Goal: Entertainment & Leisure: Consume media (video, audio)

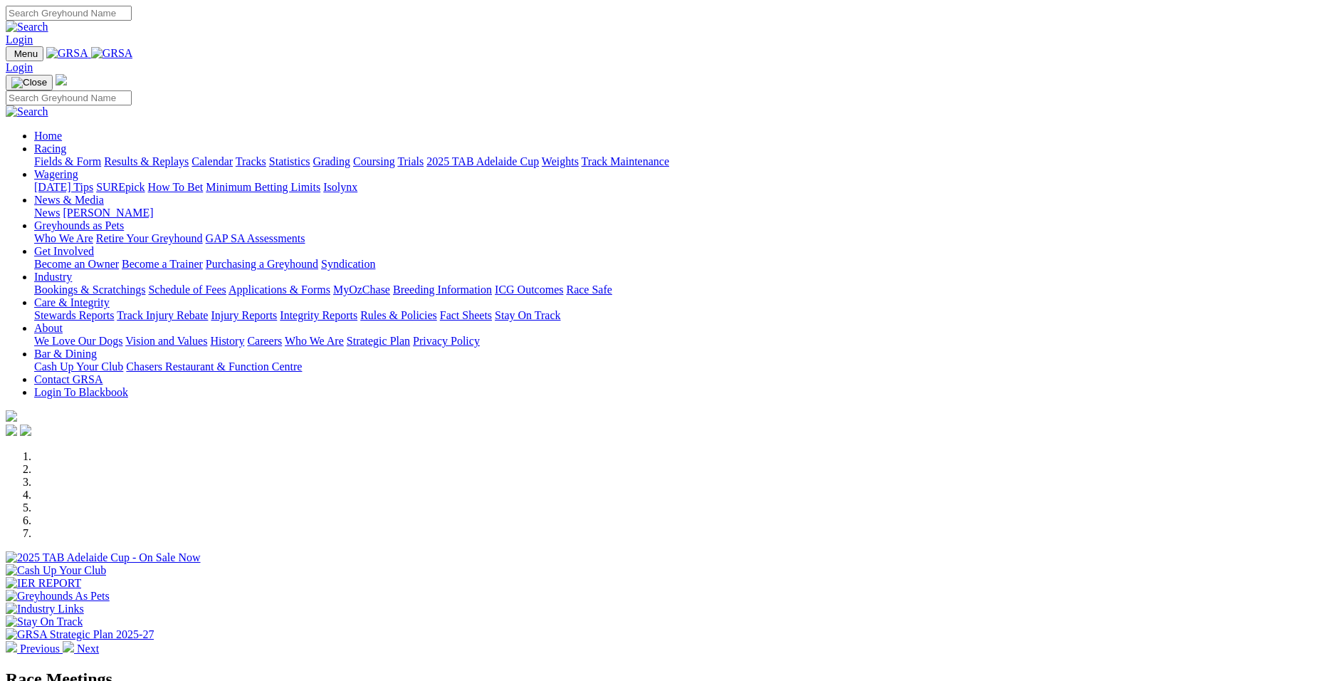
select select "QLD"
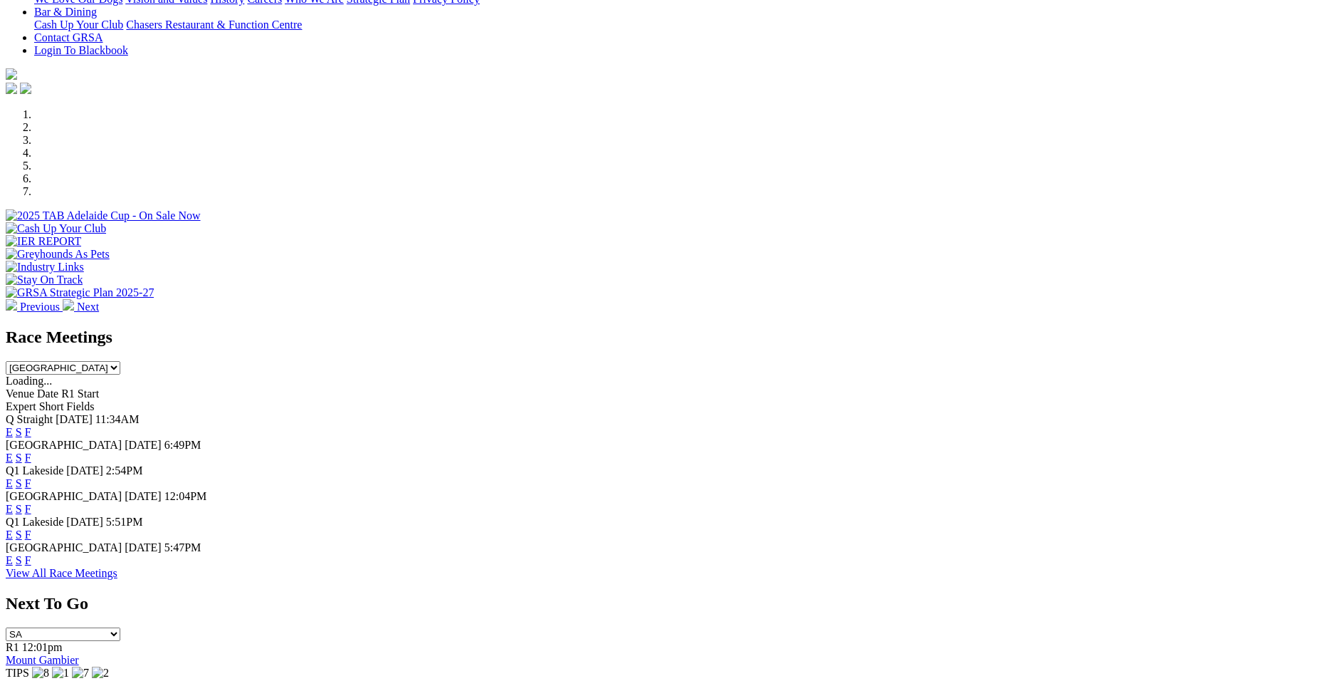
scroll to position [390, 0]
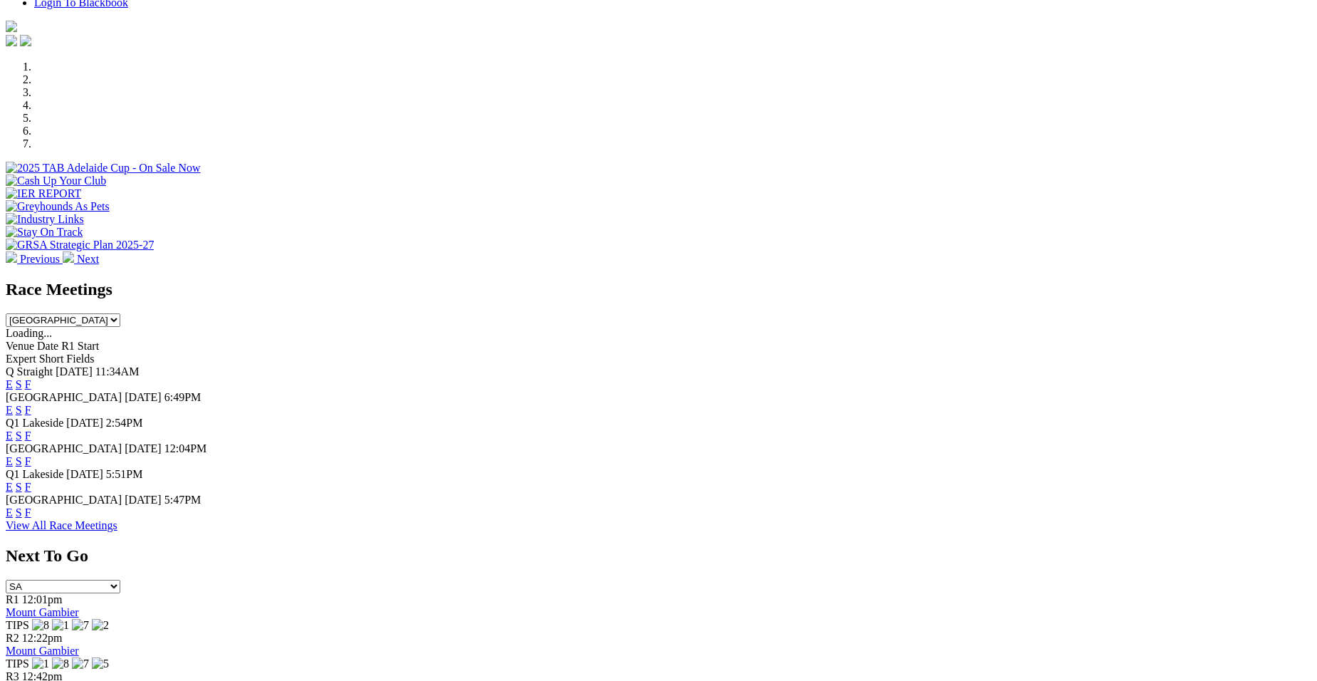
click at [13, 378] on link "E" at bounding box center [9, 384] width 7 height 12
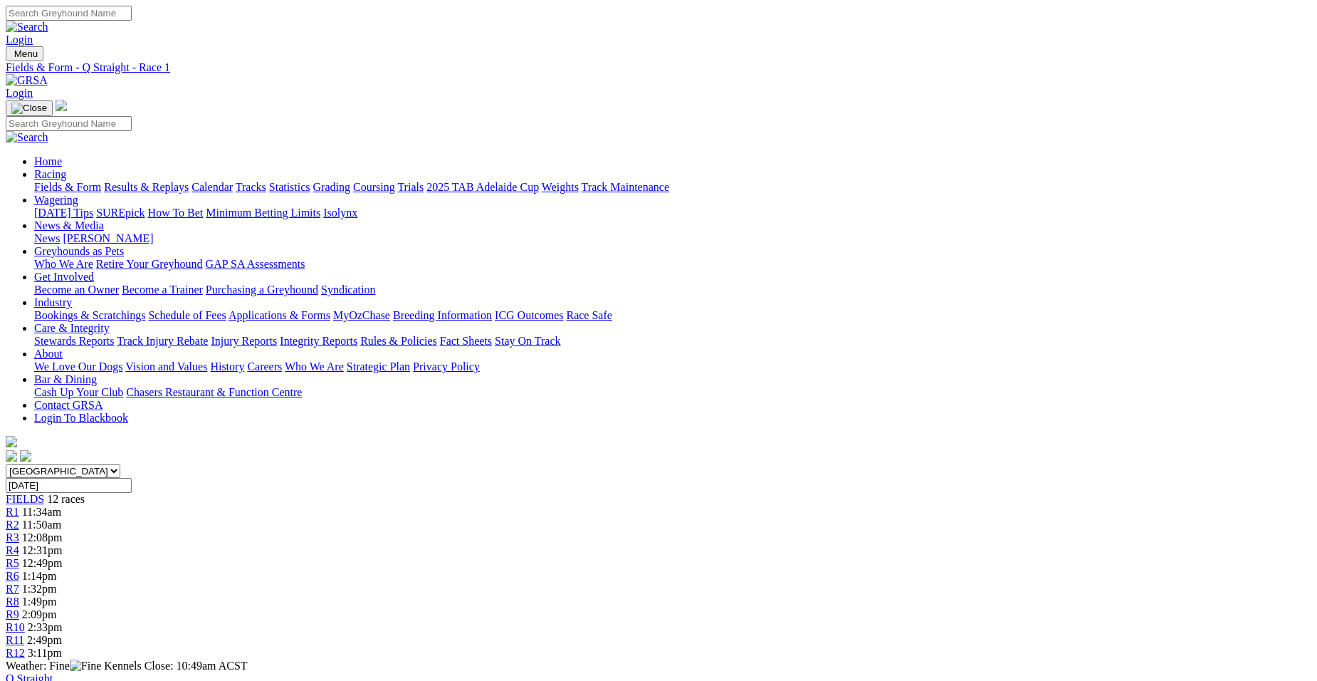
click at [63, 531] on span "12:08pm" at bounding box center [42, 537] width 41 height 12
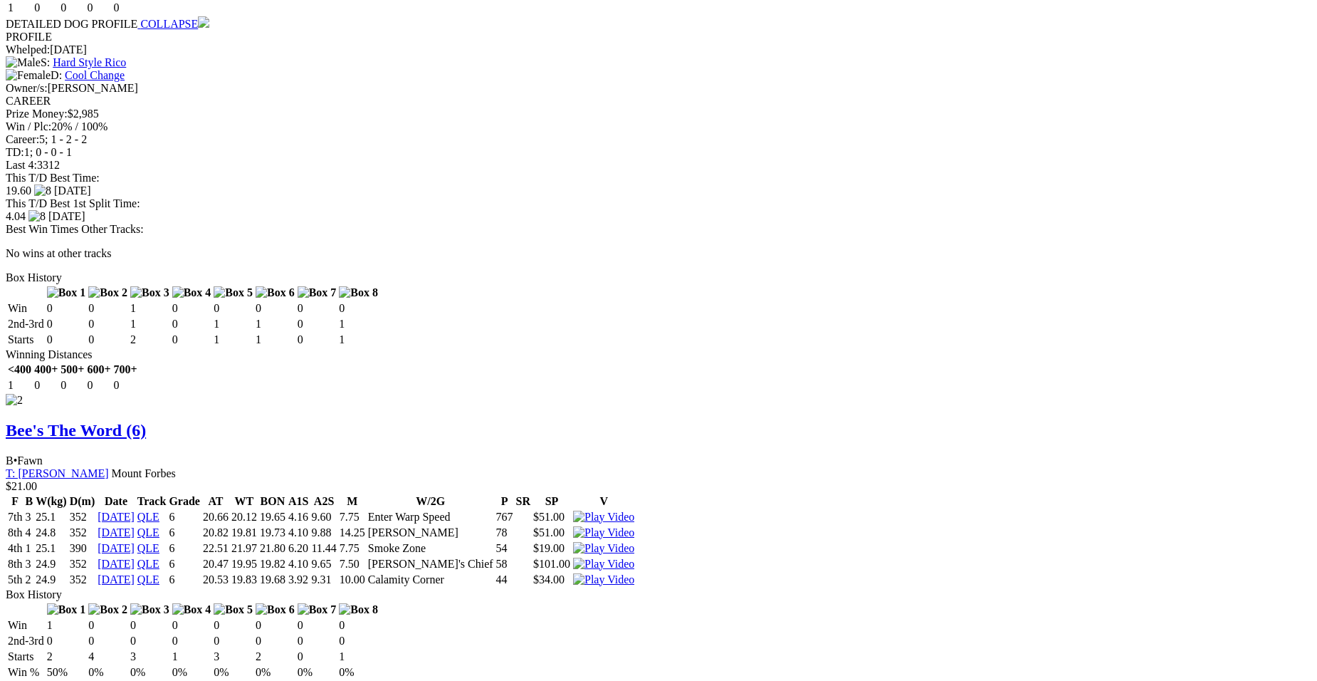
scroll to position [1737, 0]
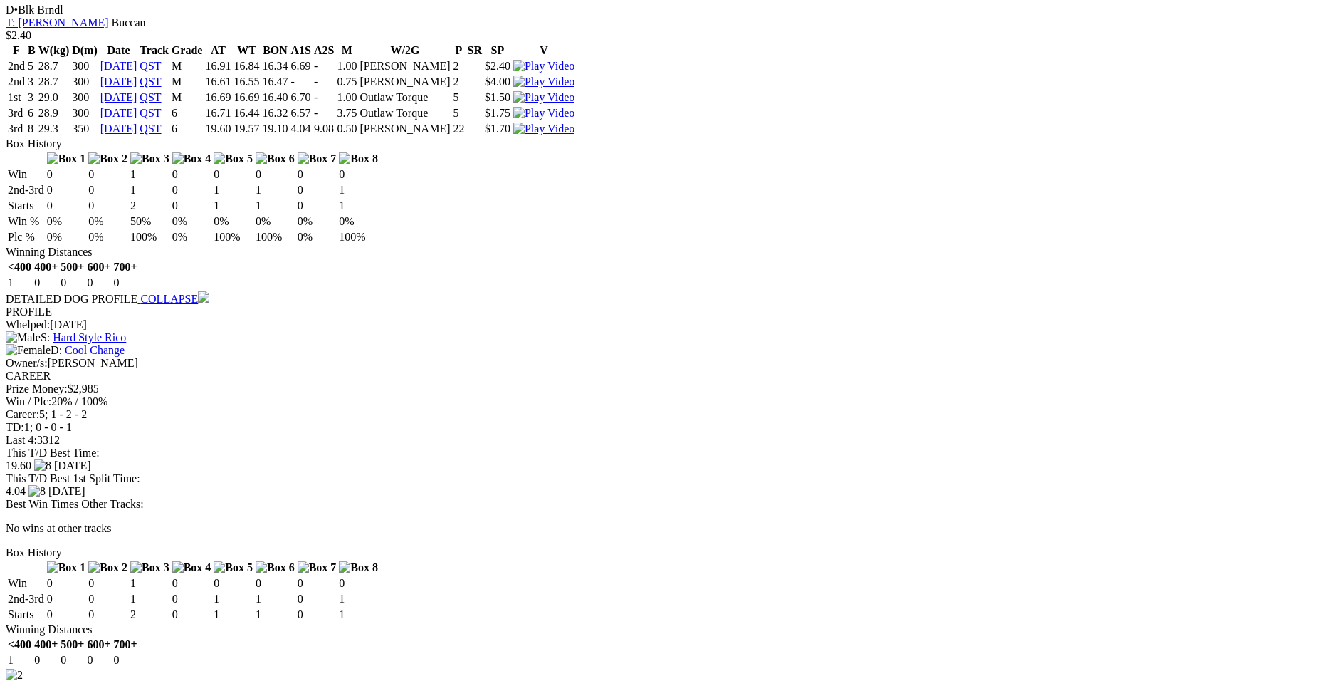
scroll to position [1433, 0]
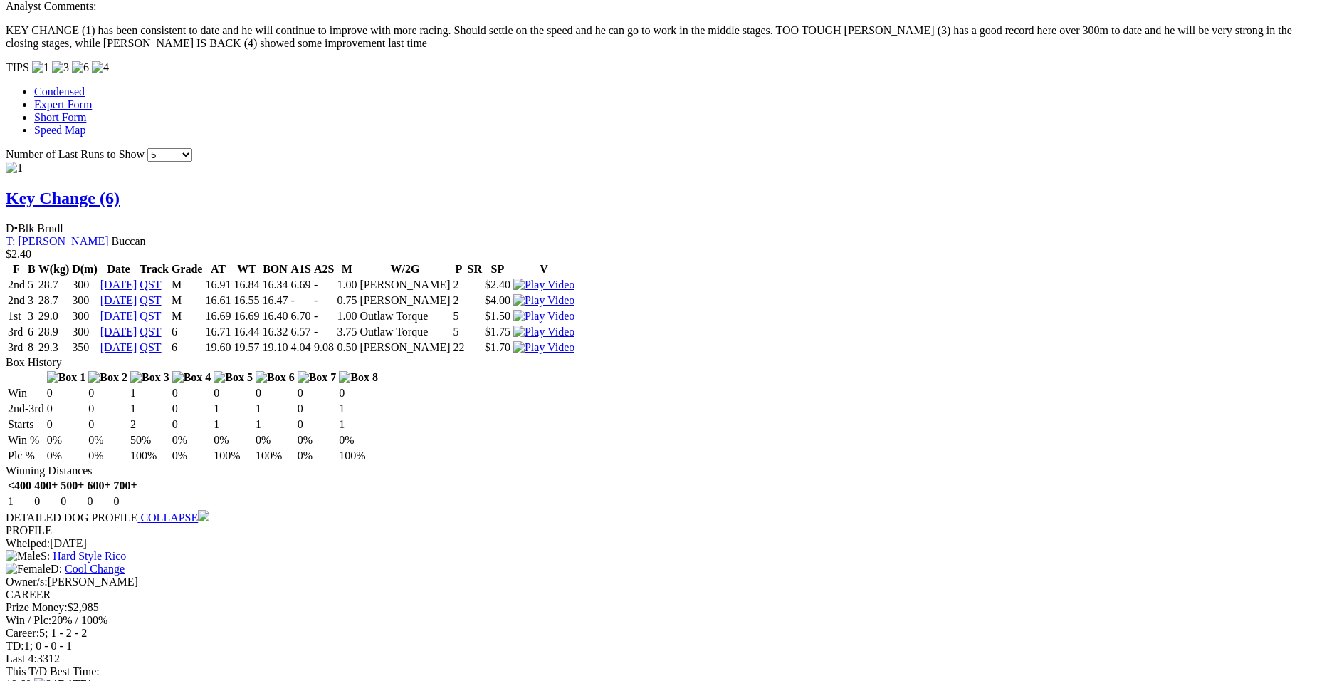
scroll to position [1177, 0]
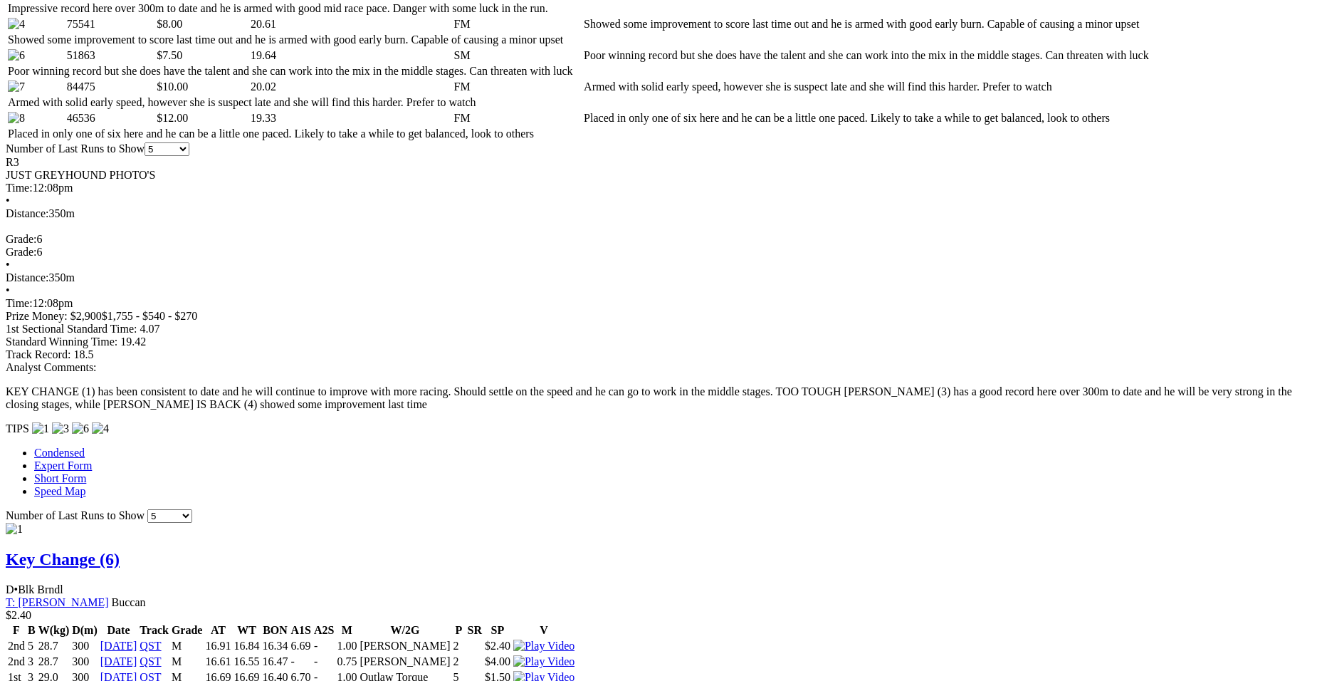
scroll to position [750, 0]
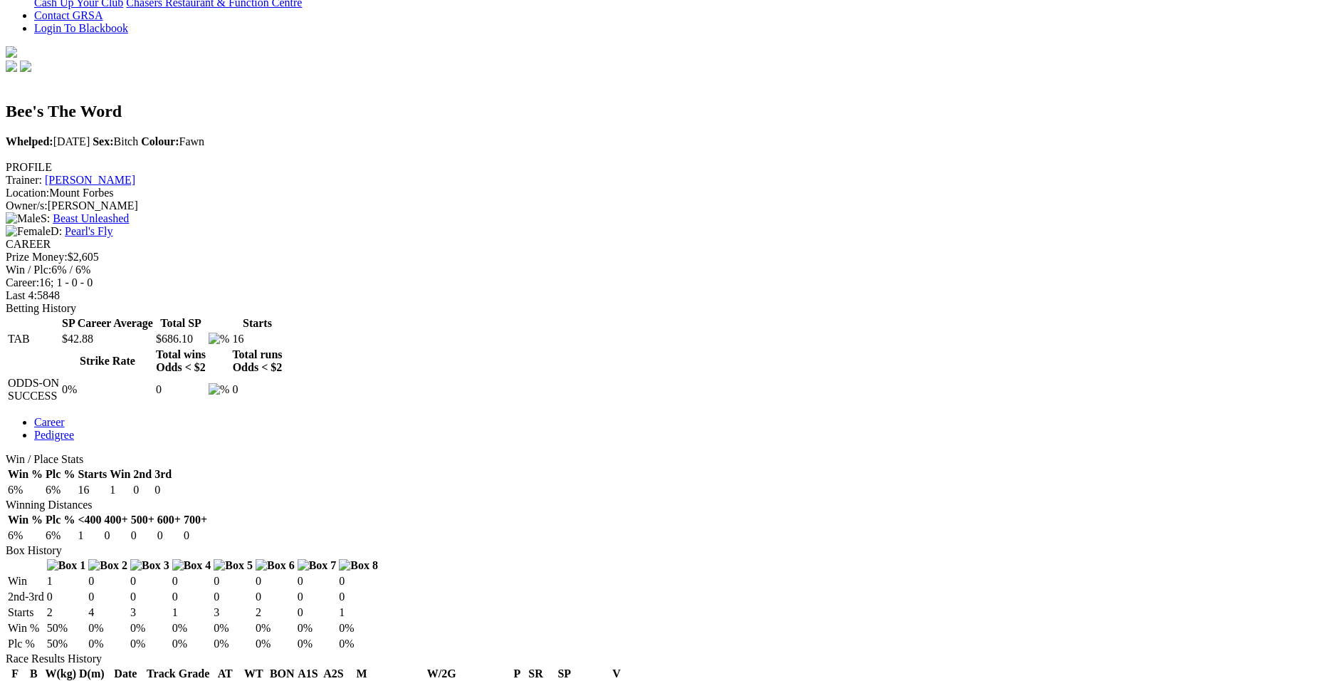
scroll to position [427, 0]
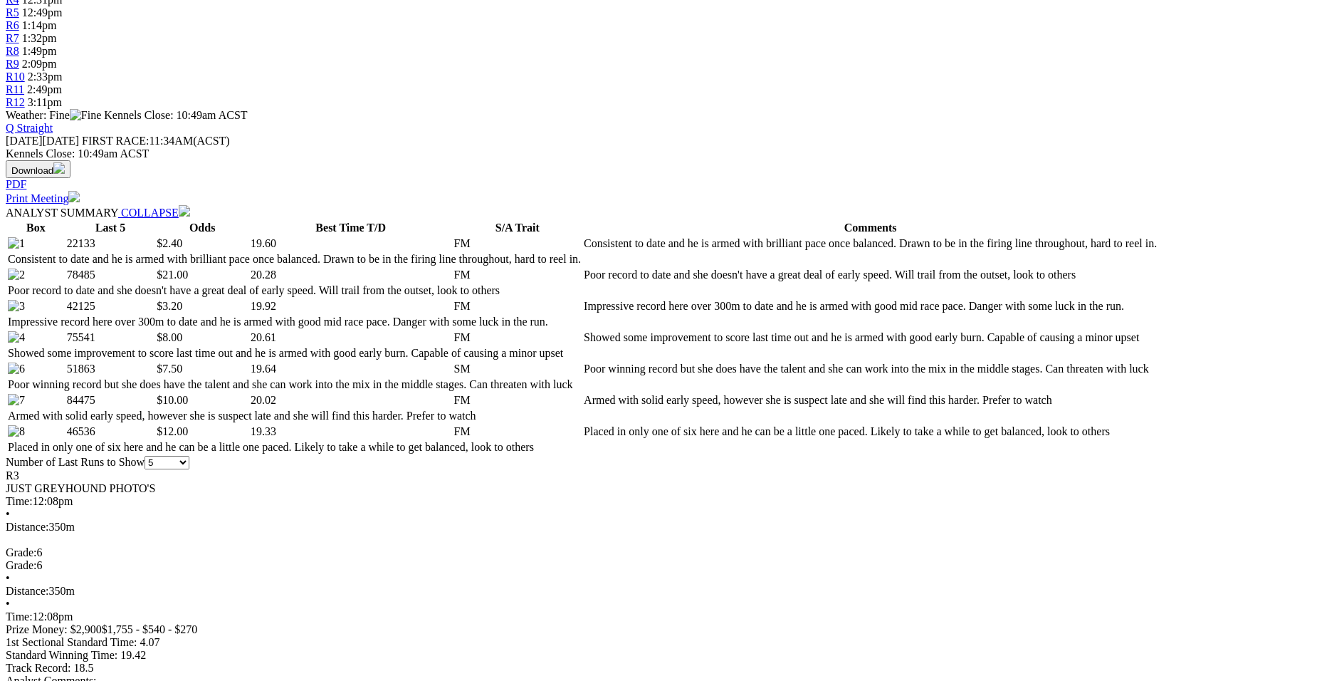
scroll to position [617, 0]
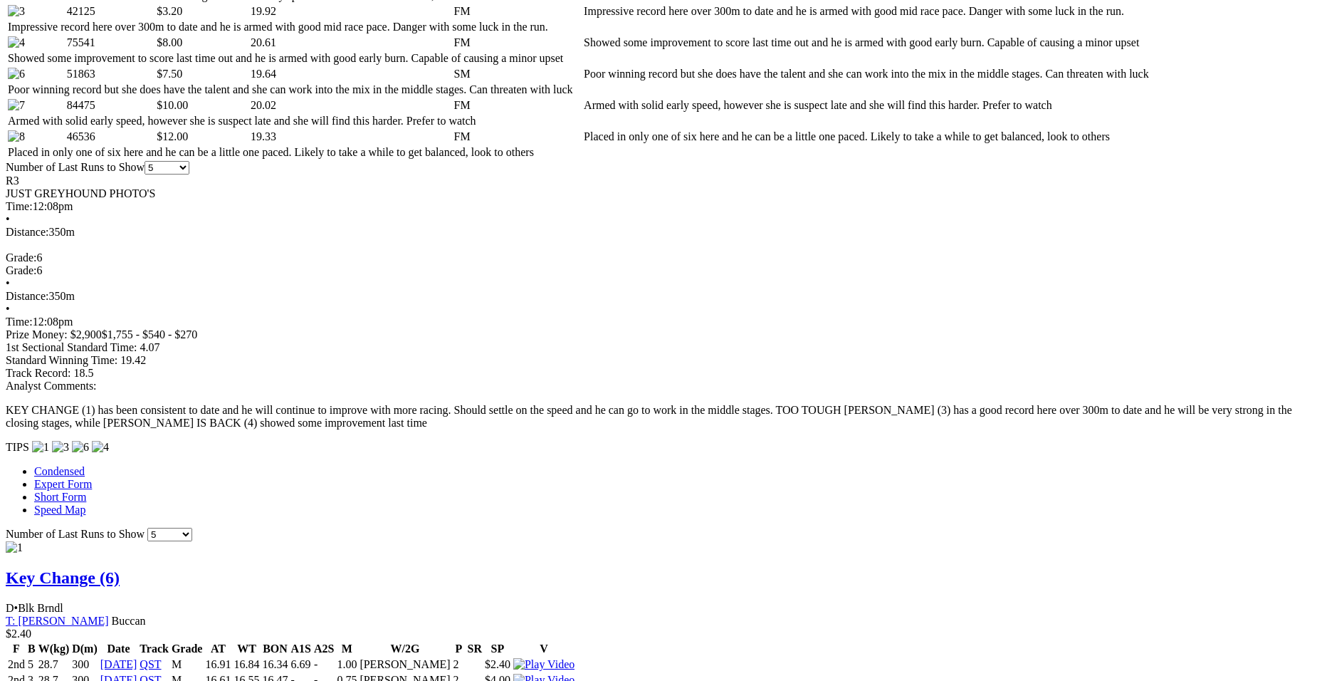
scroll to position [902, 0]
